Goal: Information Seeking & Learning: Check status

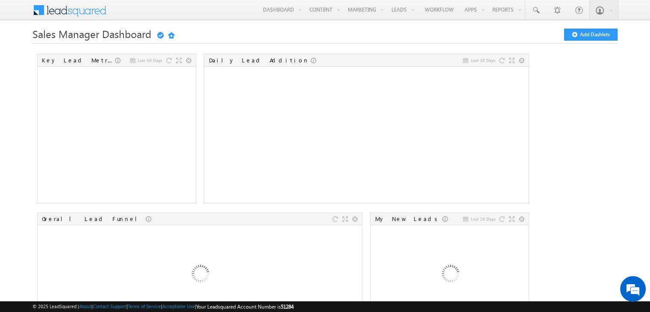
click at [536, 12] on span at bounding box center [535, 10] width 9 height 9
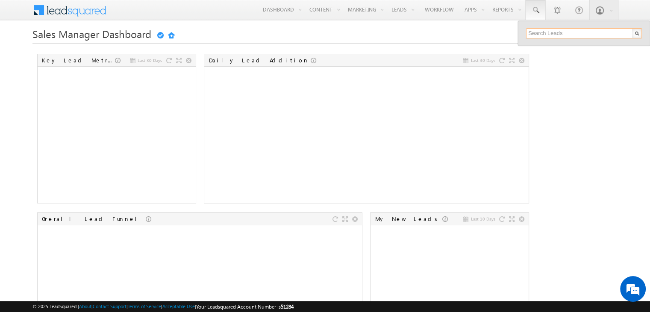
paste input "1239876523"
type input "1239876523"
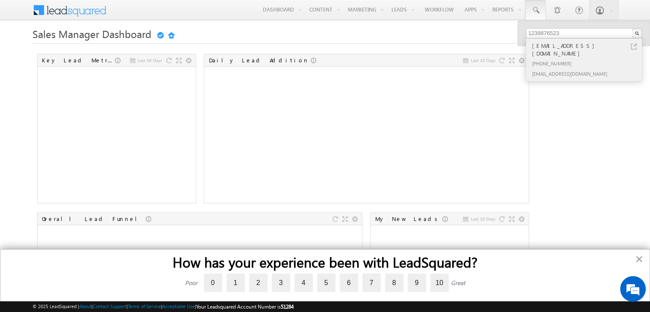
click at [567, 68] on div "[EMAIL_ADDRESS][DOMAIN_NAME]" at bounding box center [587, 73] width 114 height 10
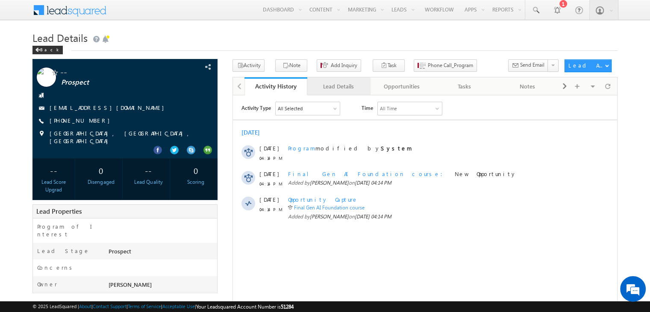
click at [333, 87] on div "Lead Details" at bounding box center [338, 86] width 48 height 10
click at [337, 89] on div "Lead Details" at bounding box center [338, 86] width 48 height 10
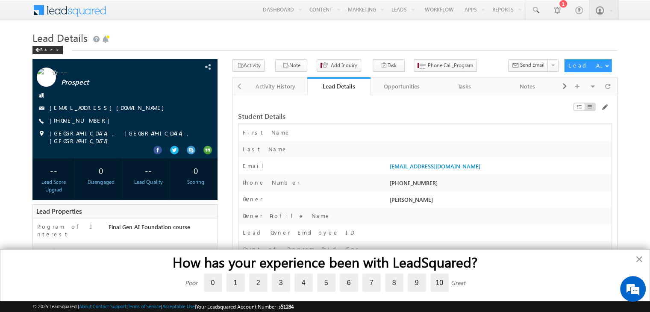
click at [639, 255] on button "×" at bounding box center [639, 259] width 8 height 14
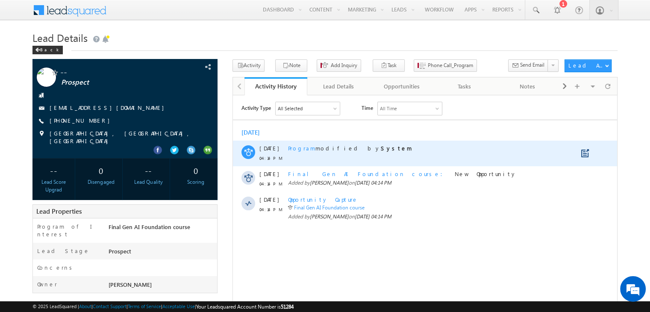
click at [294, 148] on span "Program" at bounding box center [301, 147] width 27 height 7
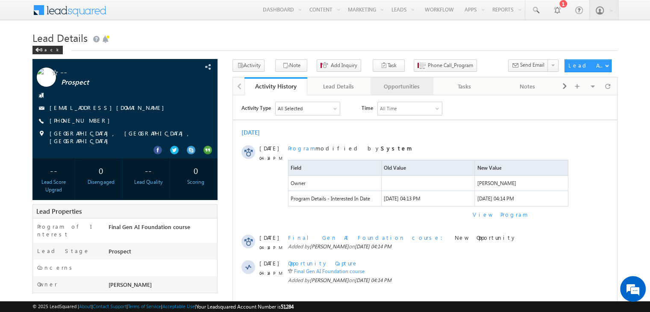
click at [408, 87] on div "Opportunities" at bounding box center [401, 86] width 48 height 10
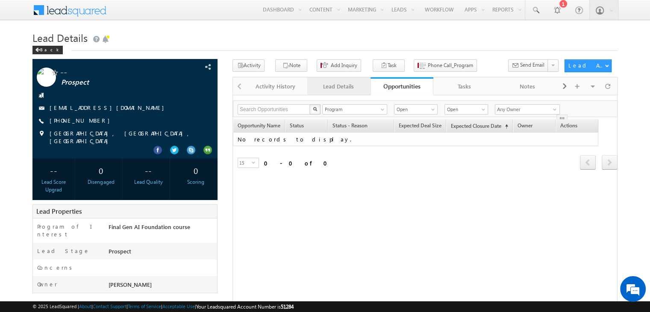
click at [327, 85] on div "Lead Details" at bounding box center [338, 86] width 48 height 10
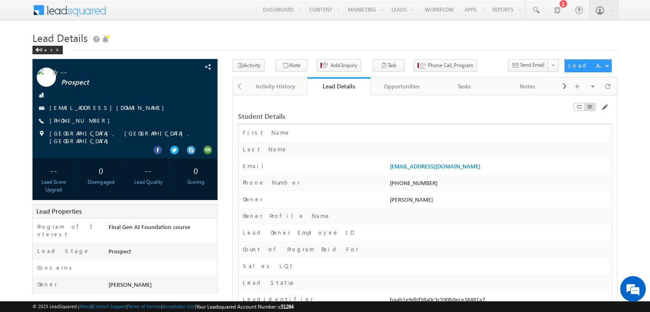
click at [379, 134] on div "First Name *" at bounding box center [312, 135] width 149 height 12
click at [393, 148] on div at bounding box center [499, 151] width 224 height 12
click at [403, 132] on div at bounding box center [499, 135] width 224 height 12
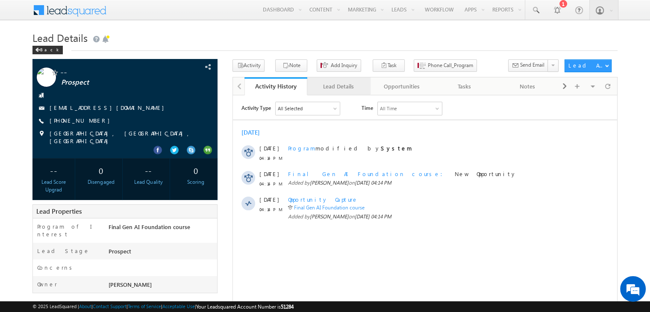
click at [333, 84] on div "Lead Details" at bounding box center [338, 86] width 48 height 10
